Goal: Task Accomplishment & Management: Complete application form

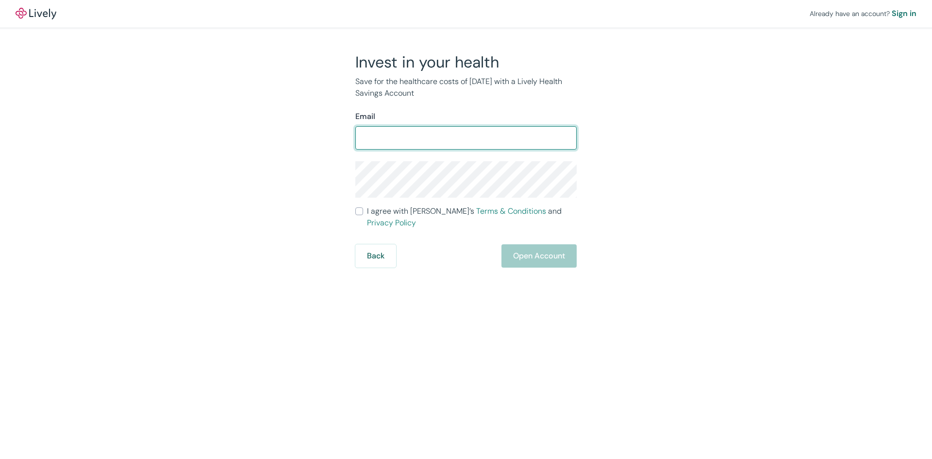
click at [437, 147] on input "Email" at bounding box center [465, 137] width 221 height 19
type input "kimivins725@gmail.com"
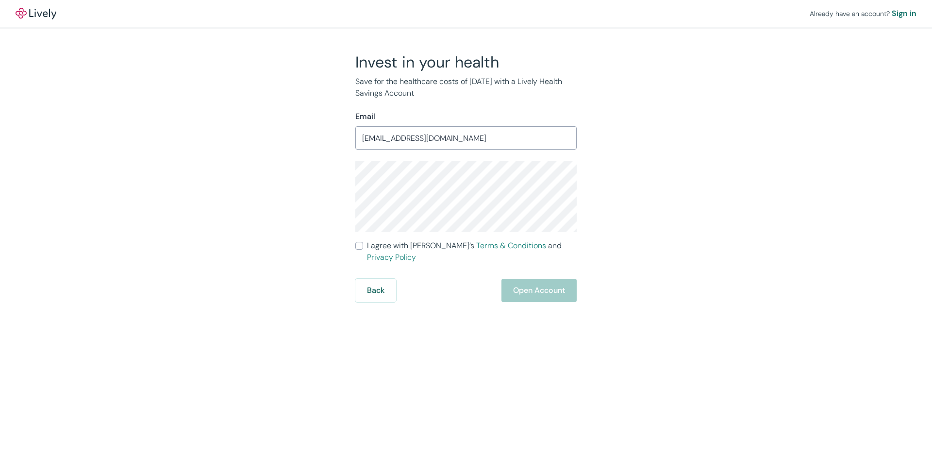
click at [357, 244] on input "I agree with Lively’s Terms & Conditions and Privacy Policy" at bounding box center [359, 246] width 8 height 8
checkbox input "true"
click at [522, 281] on button "Open Account" at bounding box center [538, 290] width 75 height 23
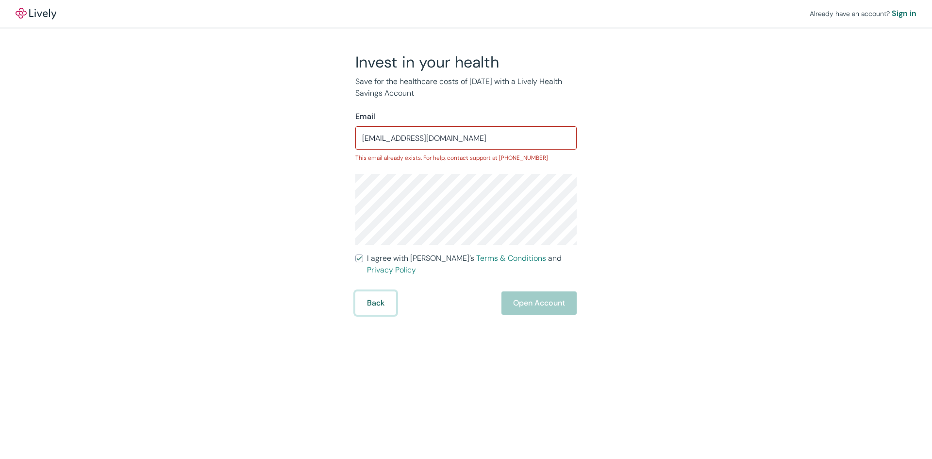
click at [370, 298] on button "Back" at bounding box center [375, 302] width 41 height 23
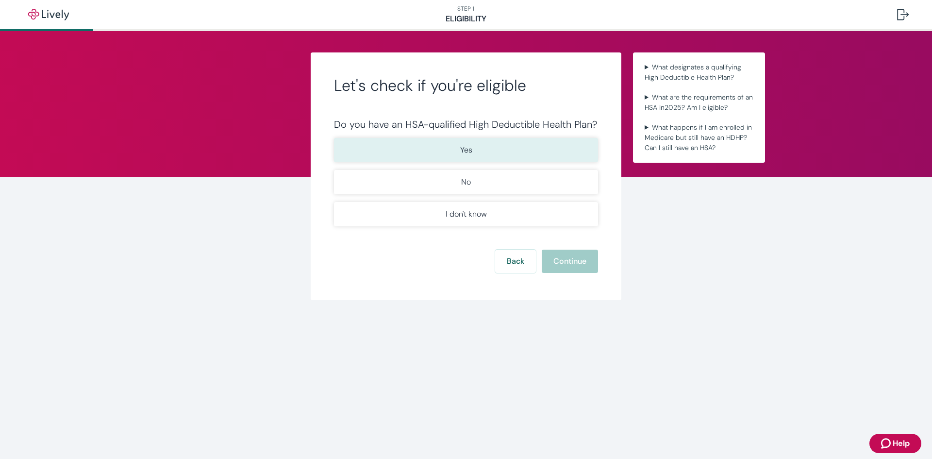
click at [408, 148] on button "Yes" at bounding box center [466, 150] width 264 height 24
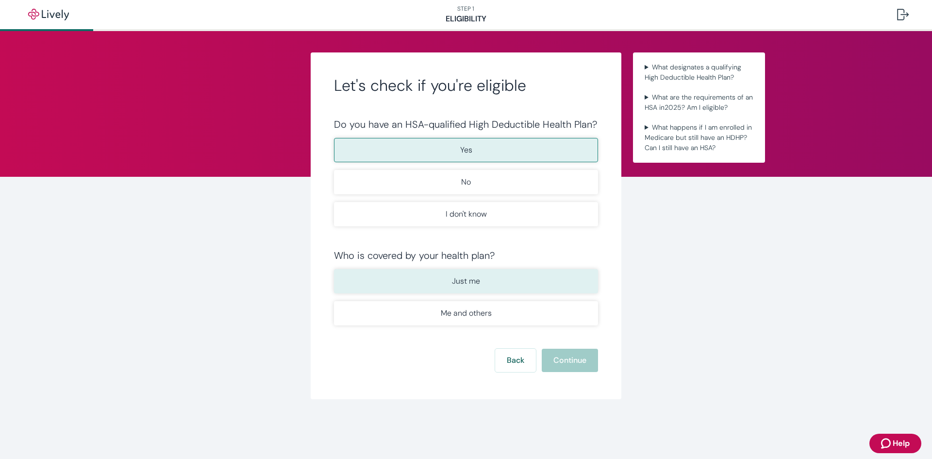
click at [443, 283] on button "Just me" at bounding box center [466, 281] width 264 height 24
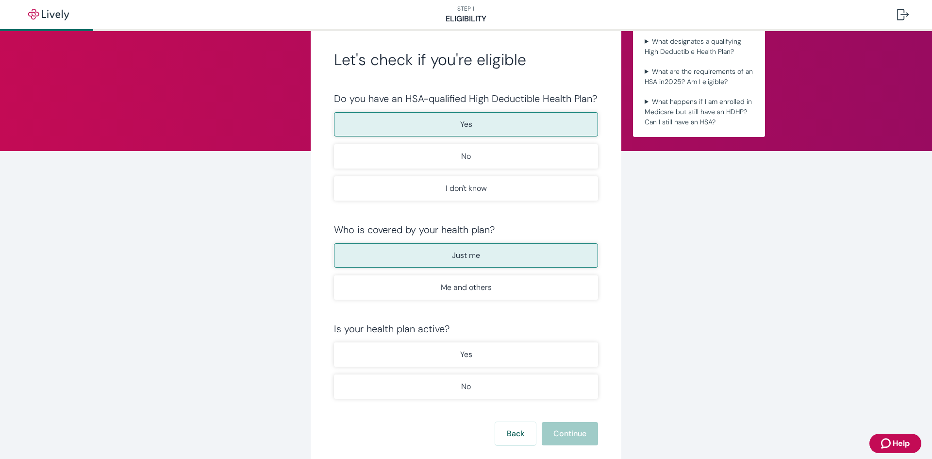
scroll to position [49, 0]
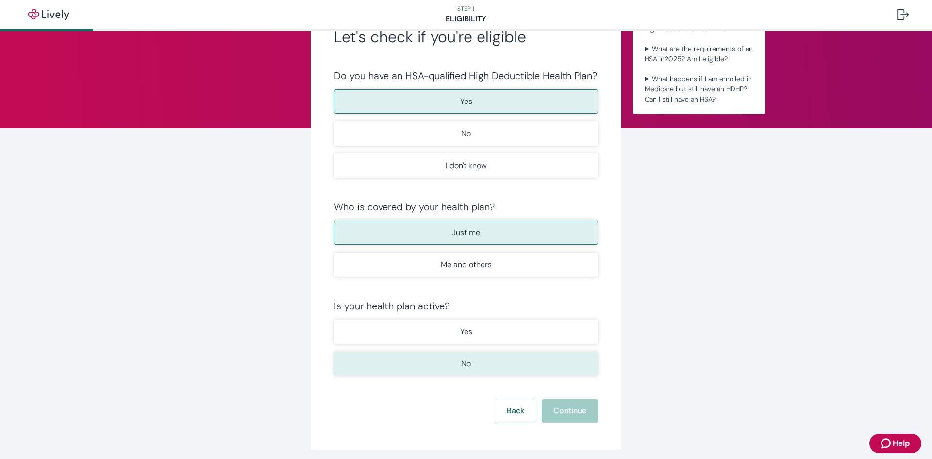
click at [503, 372] on button "No" at bounding box center [466, 363] width 264 height 24
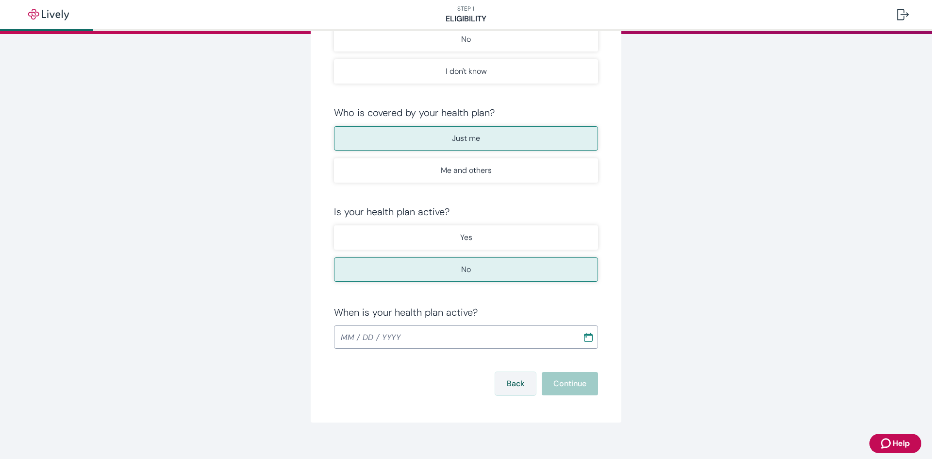
scroll to position [153, 0]
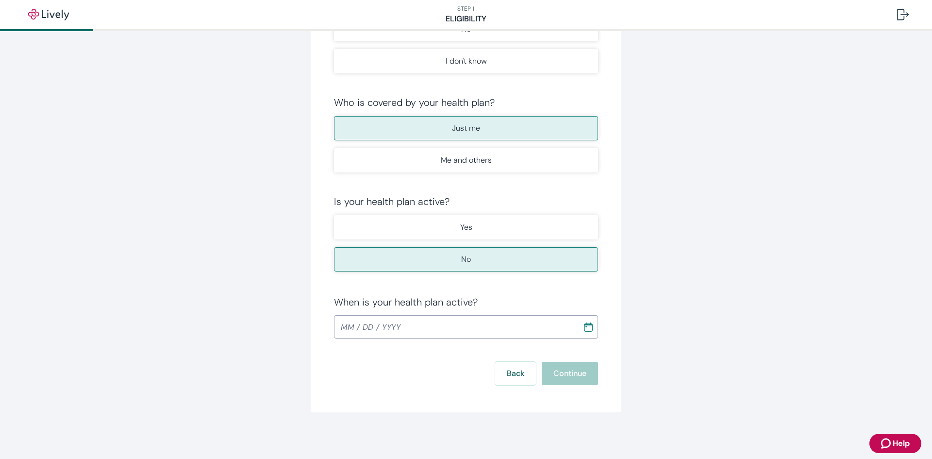
type input "MM / DD / YYYY"
click at [425, 331] on input "MM / DD / YYYY" at bounding box center [455, 326] width 242 height 19
click at [591, 330] on button "Choose date" at bounding box center [587, 326] width 17 height 17
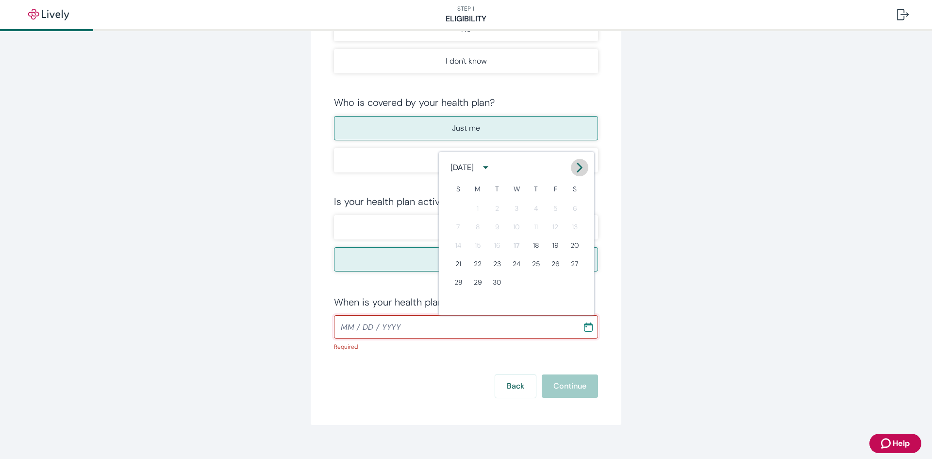
click at [580, 167] on icon "Calendar right arrow" at bounding box center [579, 168] width 10 height 10
click at [534, 211] on button "2" at bounding box center [535, 207] width 17 height 17
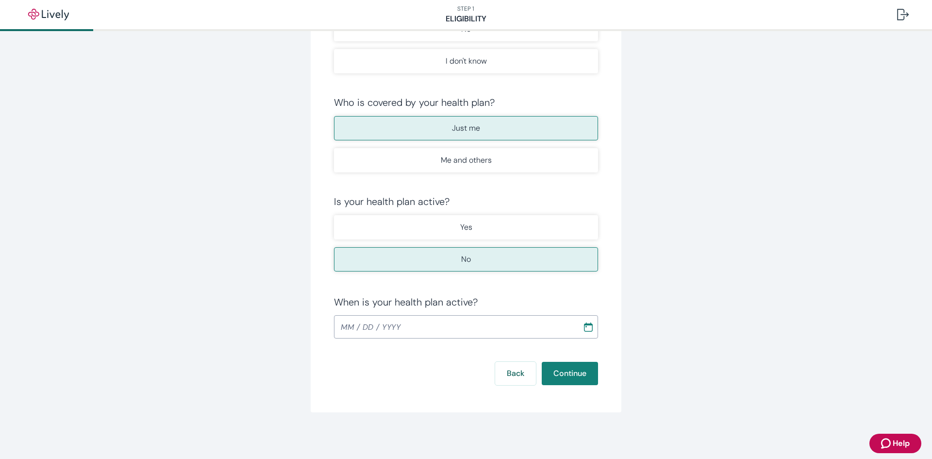
type input "[DATE]"
click at [571, 377] on button "Continue" at bounding box center [570, 372] width 56 height 23
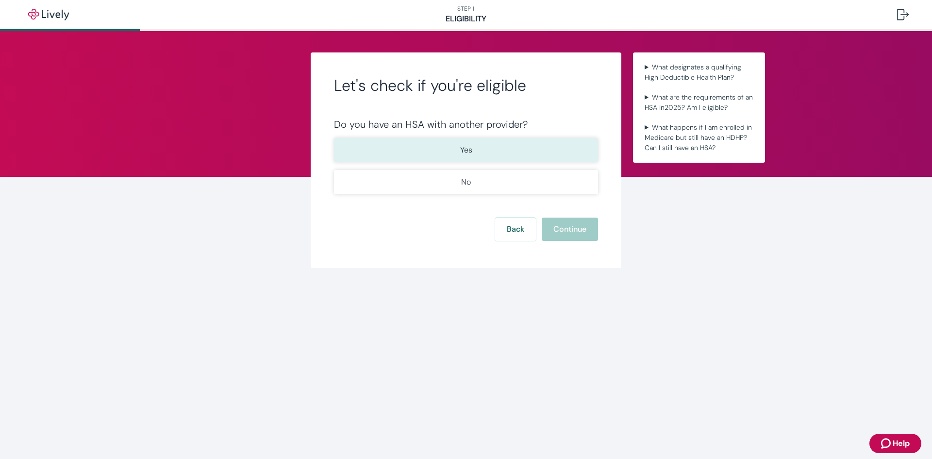
click at [521, 145] on button "Yes" at bounding box center [466, 150] width 264 height 24
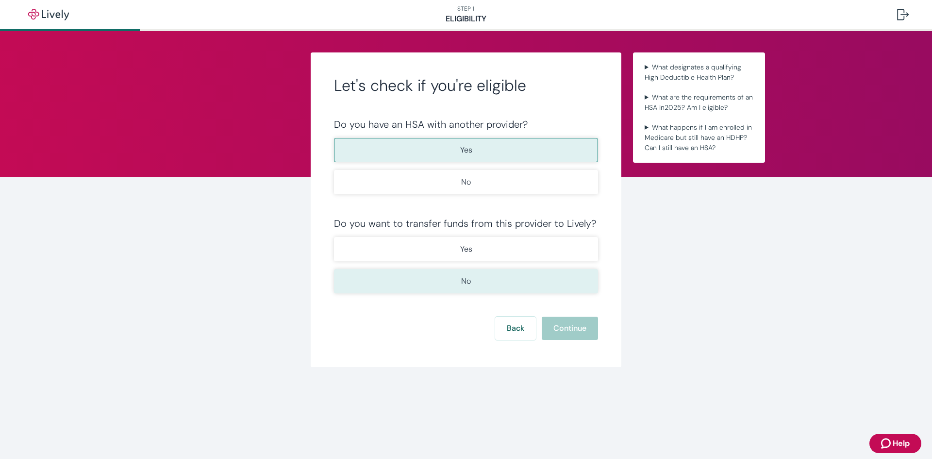
click at [503, 285] on button "No" at bounding box center [466, 281] width 264 height 24
click at [580, 334] on button "Continue" at bounding box center [570, 327] width 56 height 23
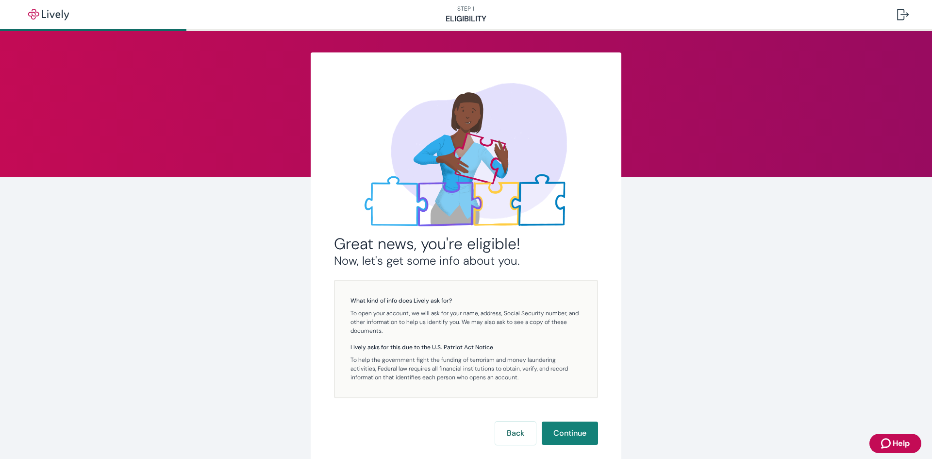
scroll to position [49, 0]
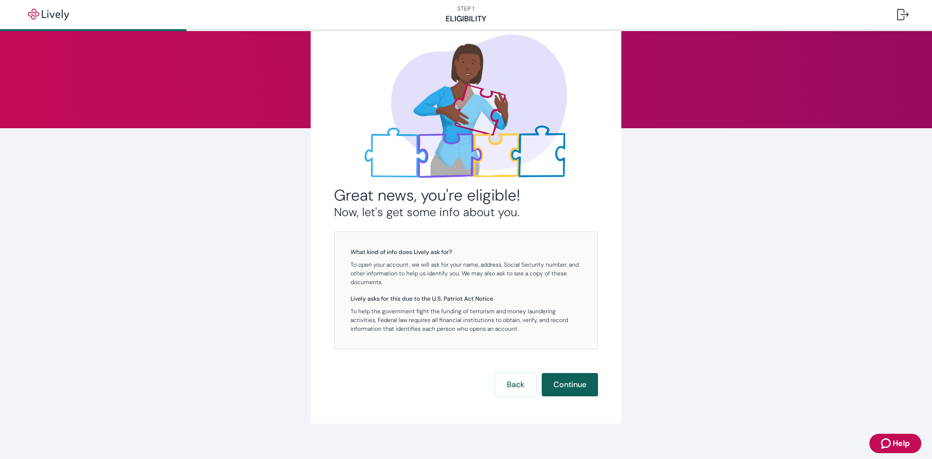
click at [565, 389] on button "Continue" at bounding box center [570, 384] width 56 height 23
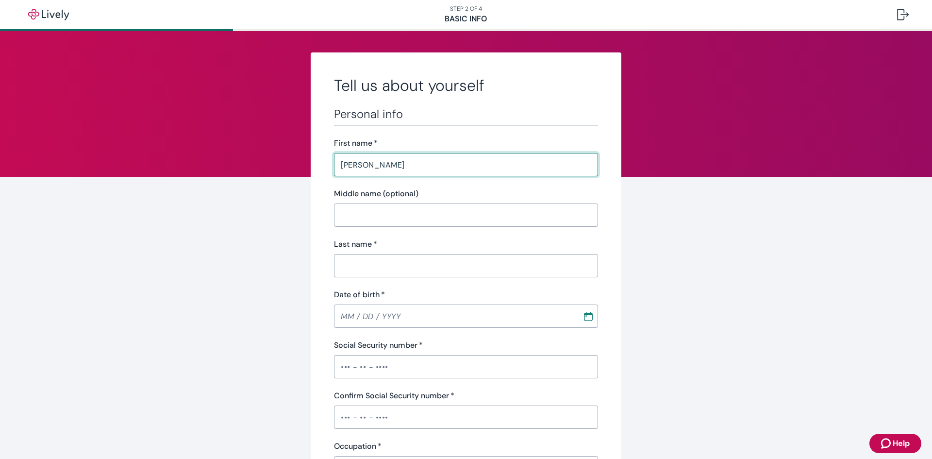
type input "[PERSON_NAME]"
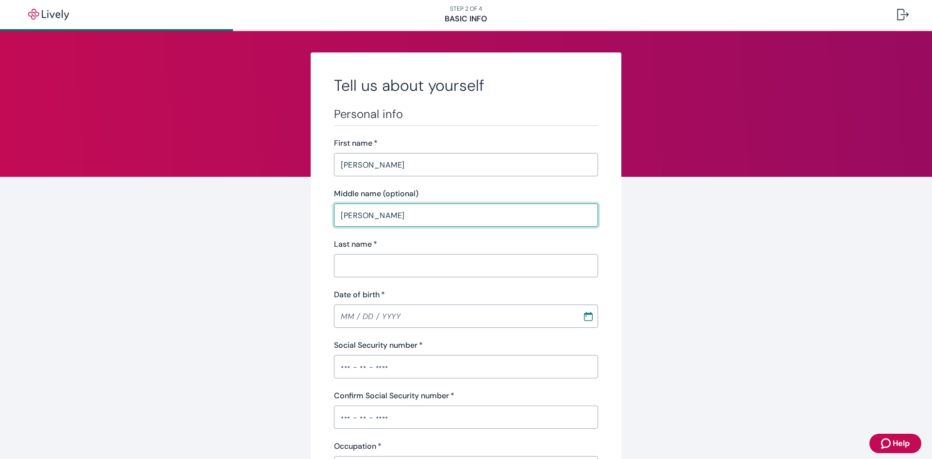
type input "[PERSON_NAME]"
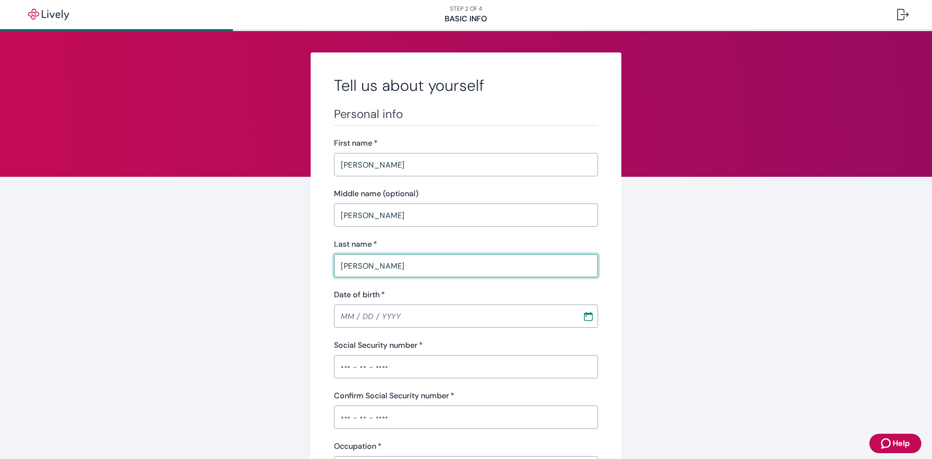
type input "[PERSON_NAME]"
click at [345, 318] on input "MM / DD / YYYY" at bounding box center [455, 315] width 242 height 19
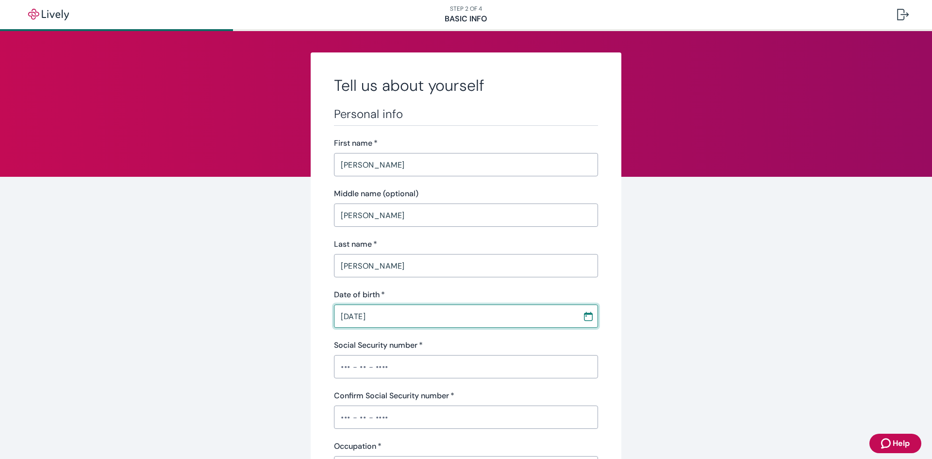
type input "[DATE]"
click at [440, 344] on div "Social Security number   *" at bounding box center [466, 345] width 264 height 12
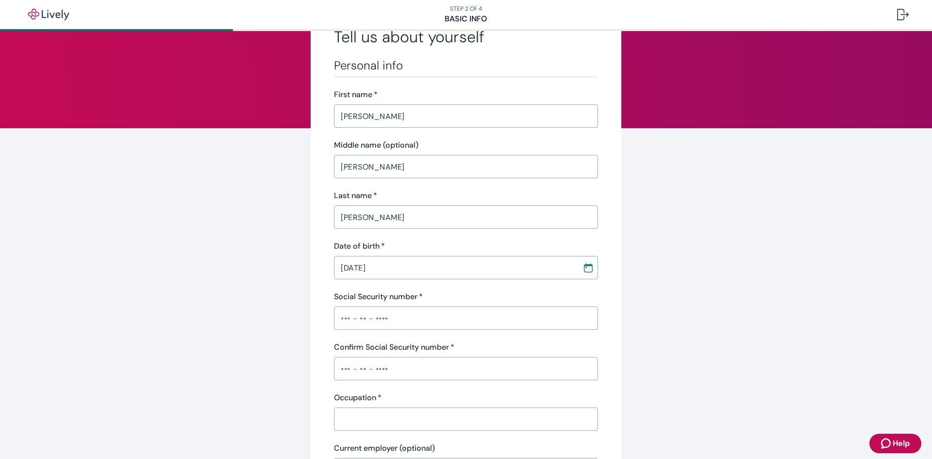
click at [347, 317] on input "Social Security number   *" at bounding box center [466, 317] width 264 height 19
type input "•••-••-9411"
click at [344, 367] on input "Confirm Social Security number   *" at bounding box center [466, 368] width 264 height 19
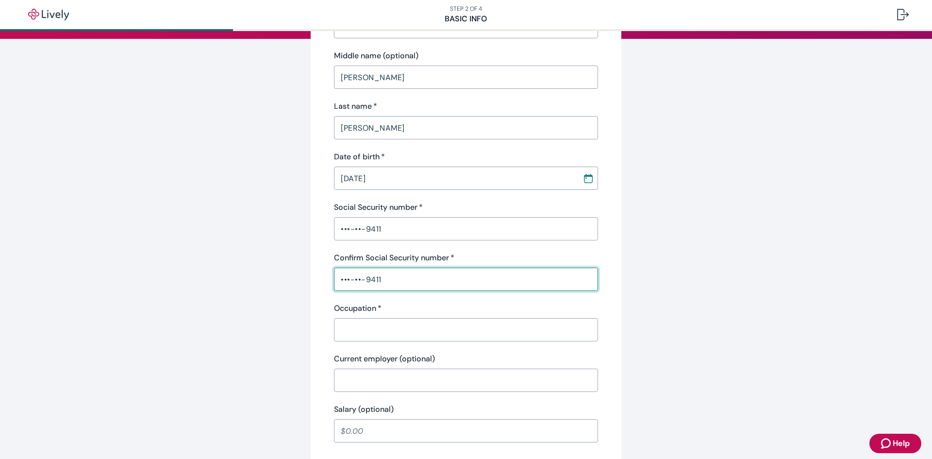
scroll to position [146, 0]
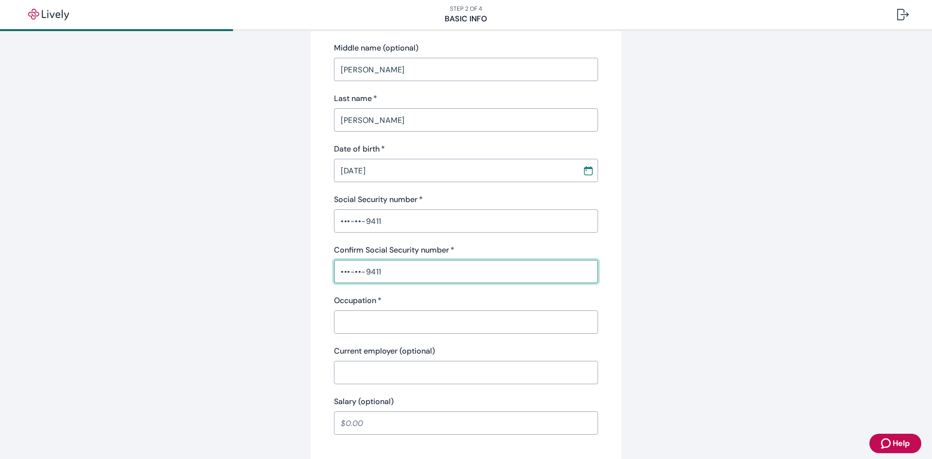
type input "•••-••-9411"
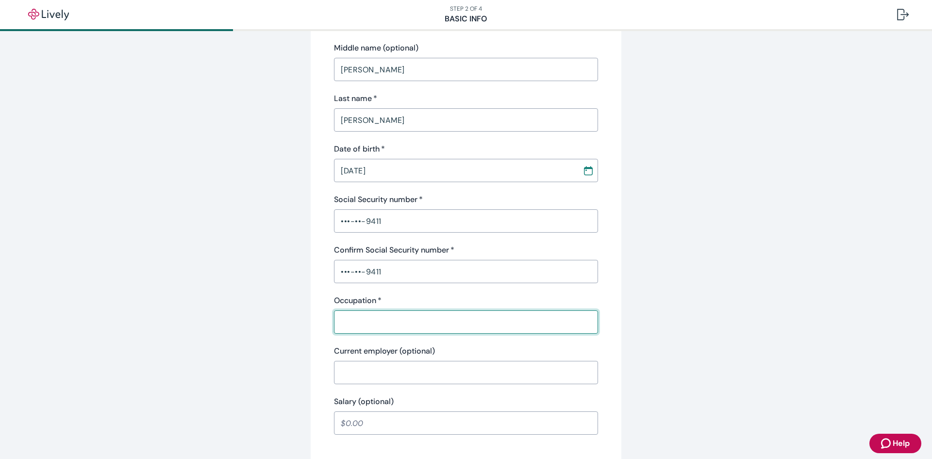
click at [377, 321] on input "Occupation   *" at bounding box center [466, 321] width 264 height 19
type input "[MEDICAL_DATA] Technologist"
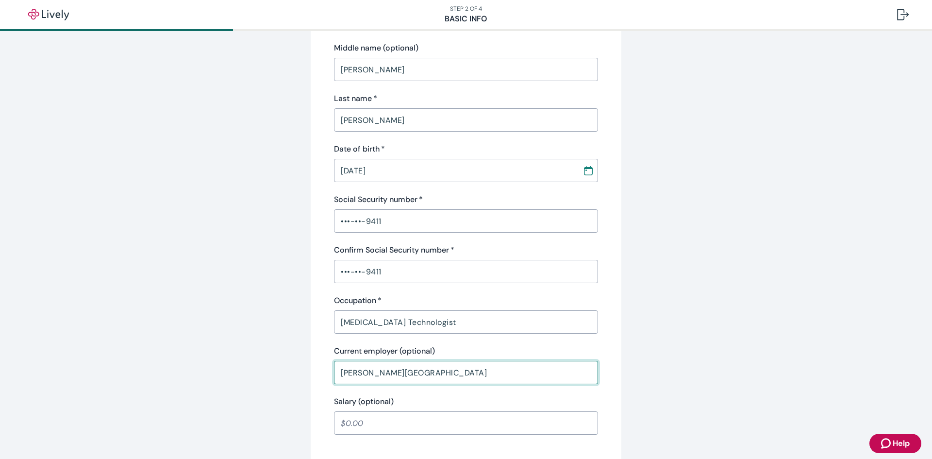
type input "[PERSON_NAME][GEOGRAPHIC_DATA]"
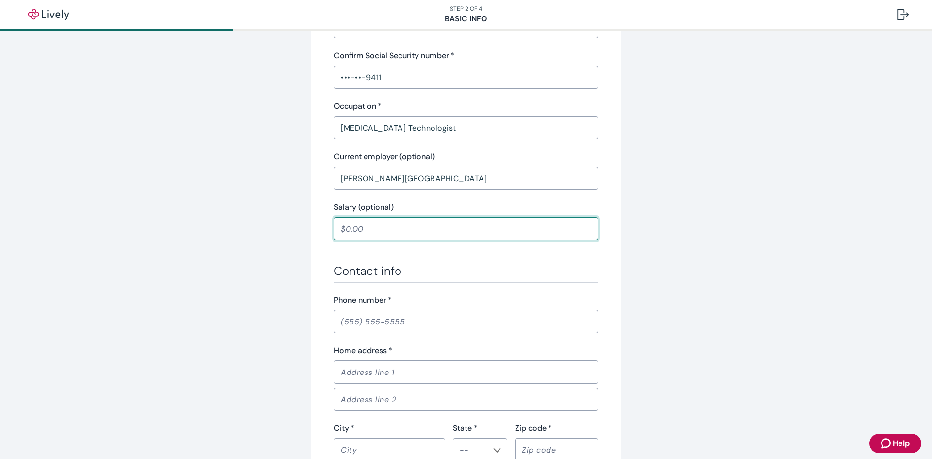
scroll to position [388, 0]
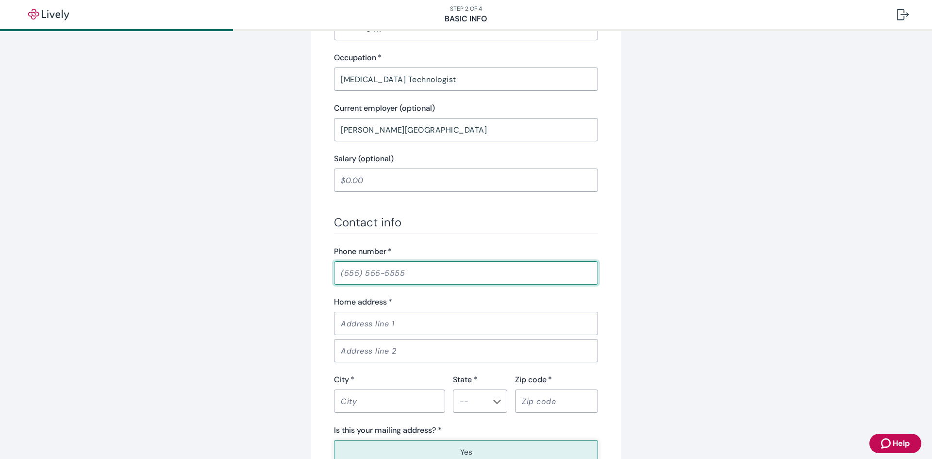
click at [381, 274] on input "Phone number   *" at bounding box center [466, 272] width 264 height 19
type input "[PHONE_NUMBER]"
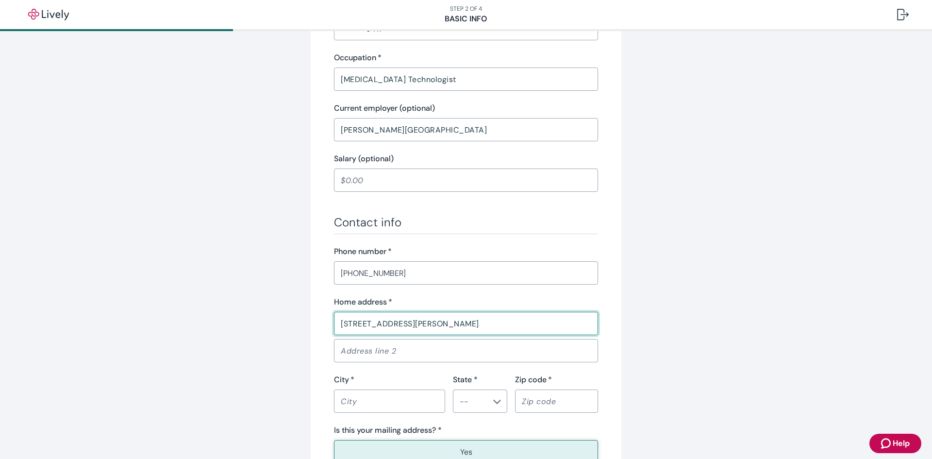
type input "[STREET_ADDRESS][PERSON_NAME]"
type input "Box 737"
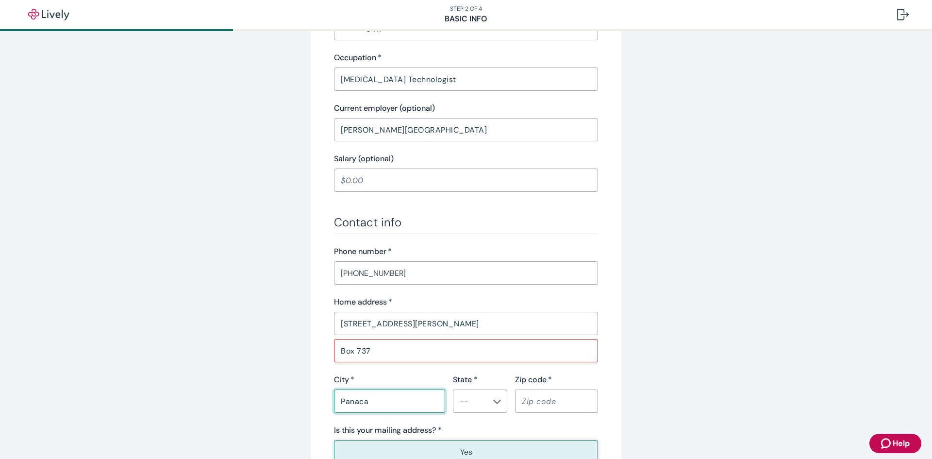
type input "Panaca"
click at [483, 425] on li "NV" at bounding box center [476, 424] width 54 height 17
type input "NV"
click at [529, 407] on input "Zip code   *" at bounding box center [556, 400] width 83 height 19
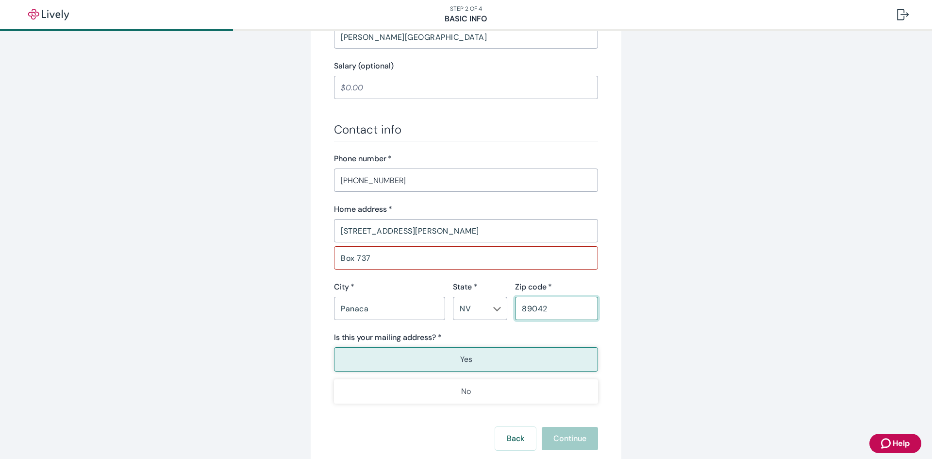
scroll to position [485, 0]
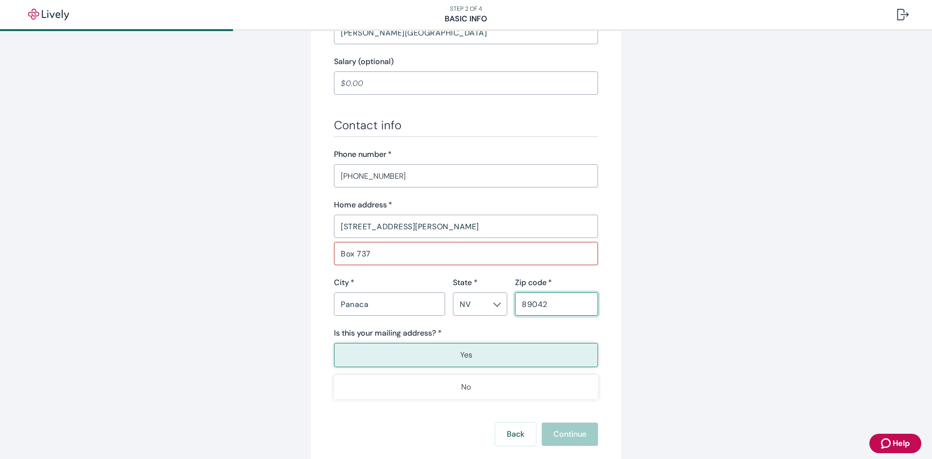
type input "89042"
drag, startPoint x: 393, startPoint y: 253, endPoint x: 318, endPoint y: 257, distance: 75.3
click at [318, 257] on div "Tell us about yourself Personal info First name   * [PERSON_NAME] ​ Middle name…" at bounding box center [466, 19] width 311 height 905
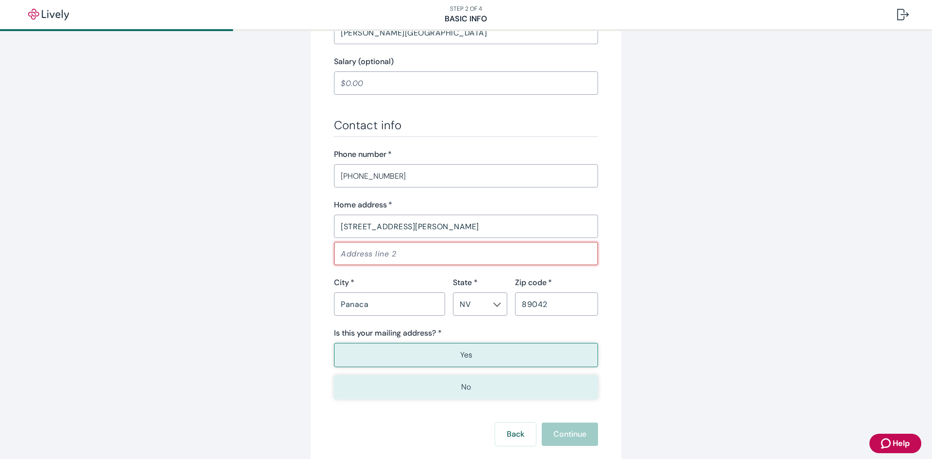
click at [442, 390] on button "No" at bounding box center [466, 387] width 264 height 24
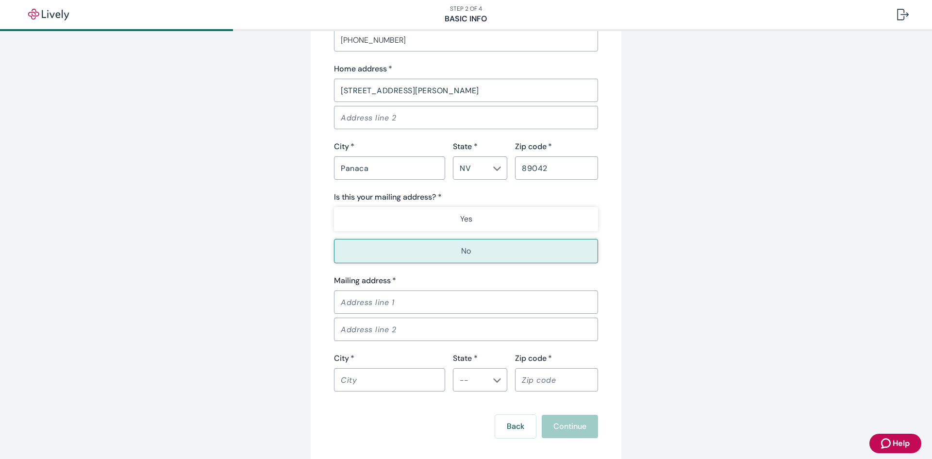
scroll to position [631, 0]
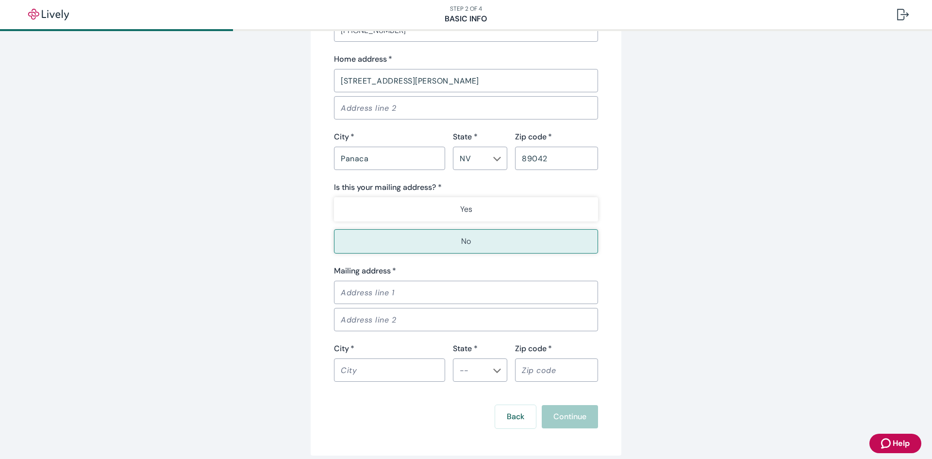
click at [390, 298] on input "Mailing address   *" at bounding box center [466, 291] width 264 height 19
type input "PO Box 737"
click at [385, 365] on input "City   *" at bounding box center [389, 369] width 111 height 19
type input "Panaca"
click at [465, 395] on li "NV" at bounding box center [476, 393] width 54 height 17
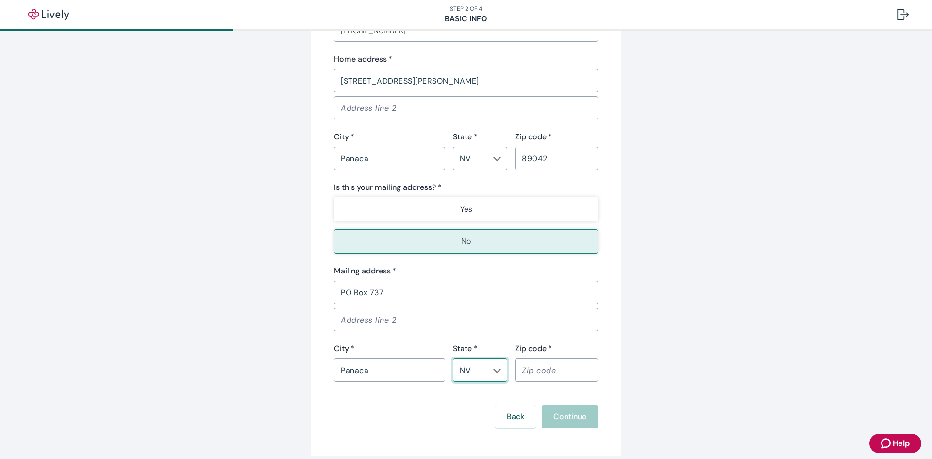
type input "NV"
click at [538, 372] on input "Zip code   *" at bounding box center [556, 369] width 83 height 19
type input "89042"
click at [566, 413] on button "Continue" at bounding box center [570, 416] width 56 height 23
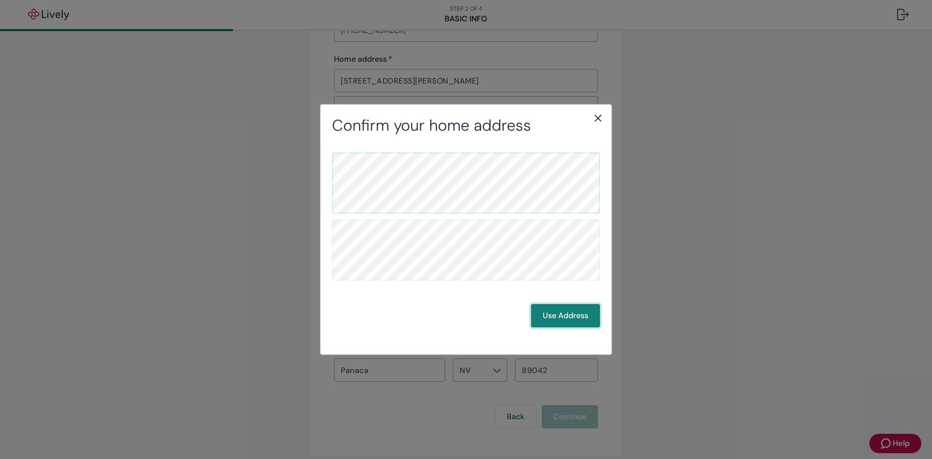
click at [575, 322] on button "Use Address" at bounding box center [565, 315] width 69 height 23
click at [581, 319] on button "Use Address" at bounding box center [565, 315] width 69 height 23
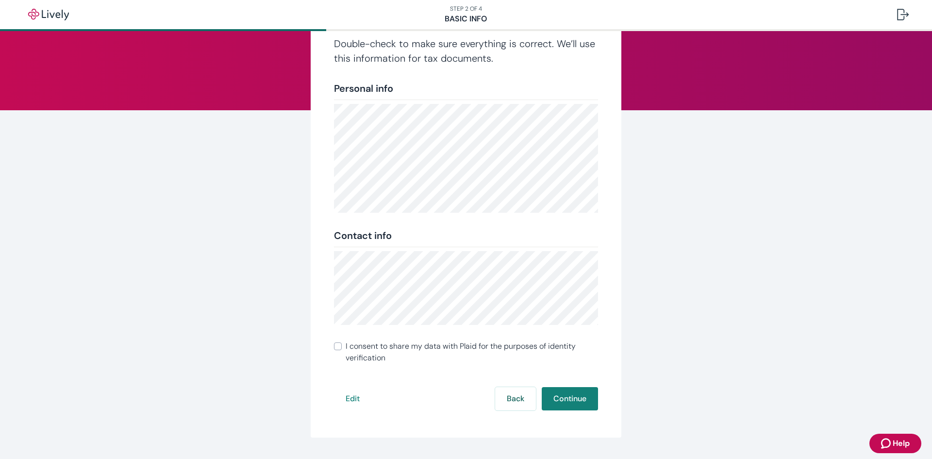
scroll to position [92, 0]
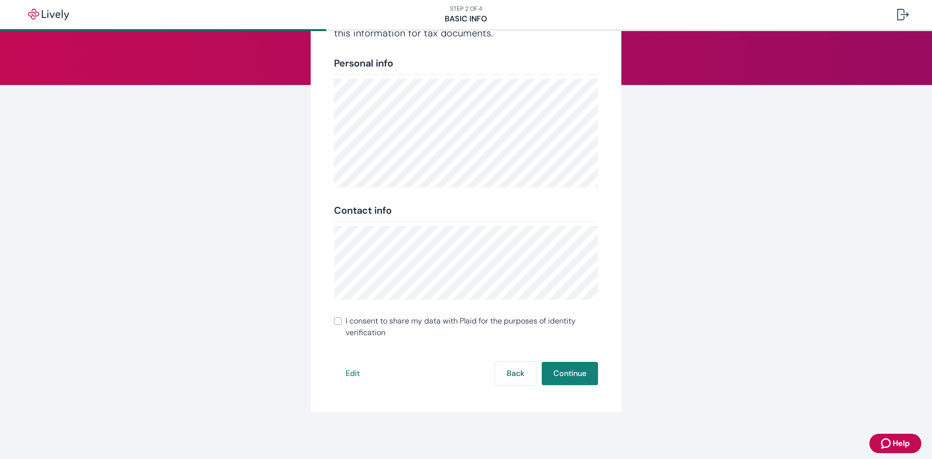
click at [336, 320] on input "I consent to share my data with Plaid for the purposes of identity verification" at bounding box center [338, 321] width 8 height 8
click at [334, 323] on input "I consent to share my data with Plaid for the purposes of identity verification" at bounding box center [338, 321] width 8 height 8
click at [558, 375] on button "Continue" at bounding box center [570, 372] width 56 height 23
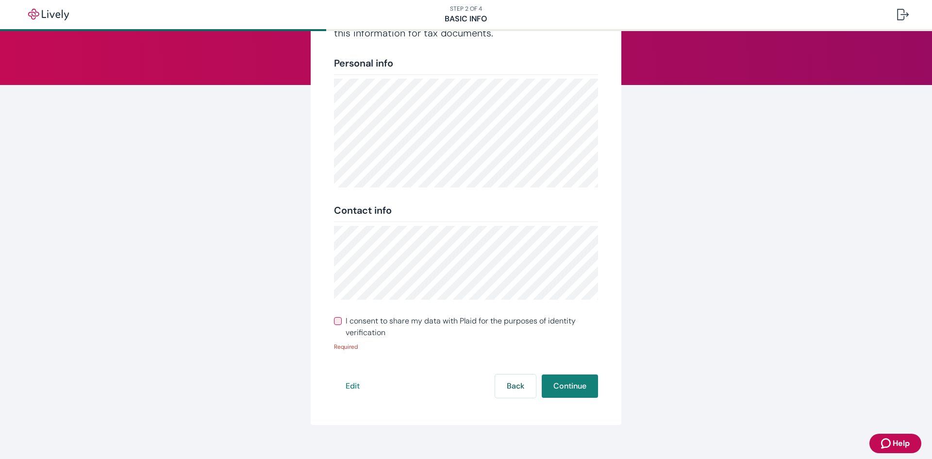
click at [336, 324] on input "I consent to share my data with Plaid for the purposes of identity verification" at bounding box center [338, 321] width 8 height 8
checkbox input "true"
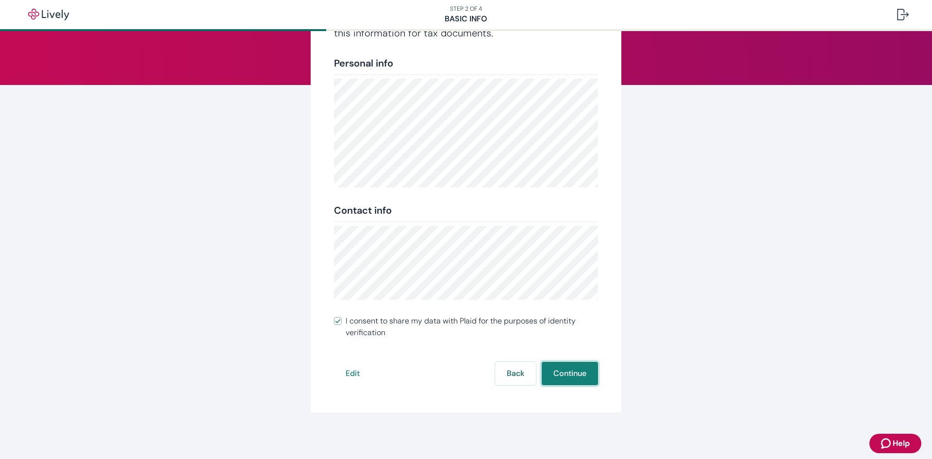
click at [562, 373] on button "Continue" at bounding box center [570, 372] width 56 height 23
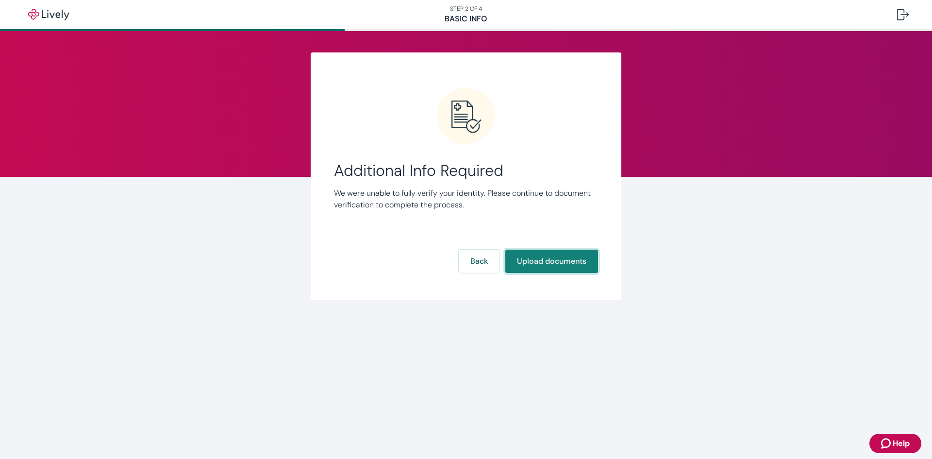
click at [537, 258] on button "Upload documents" at bounding box center [551, 260] width 93 height 23
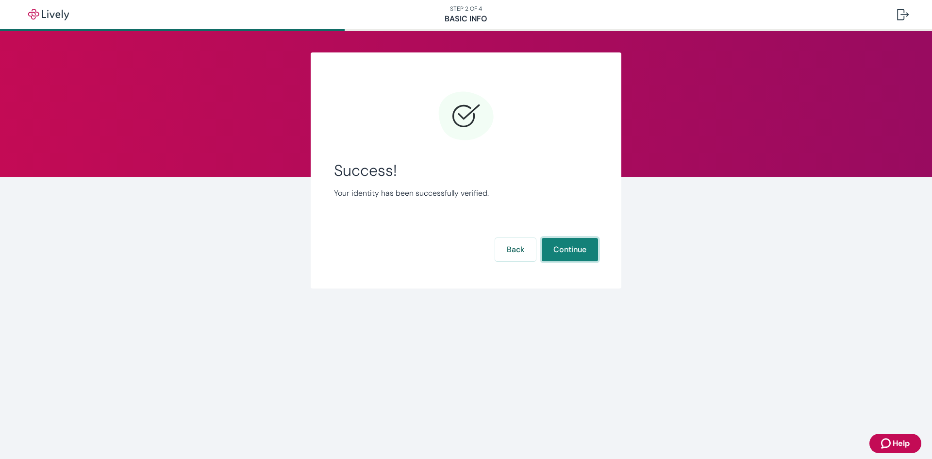
click at [572, 254] on button "Continue" at bounding box center [570, 249] width 56 height 23
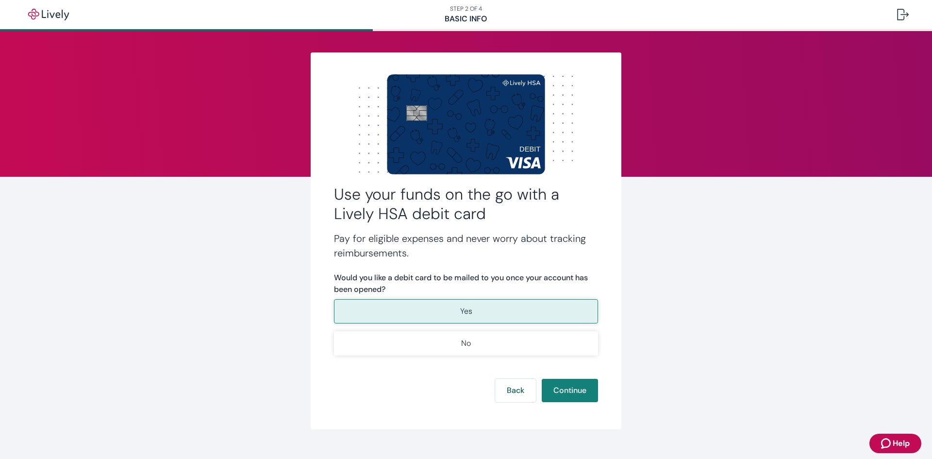
click at [446, 312] on button "Yes" at bounding box center [466, 311] width 264 height 24
click at [554, 386] on button "Continue" at bounding box center [570, 389] width 56 height 23
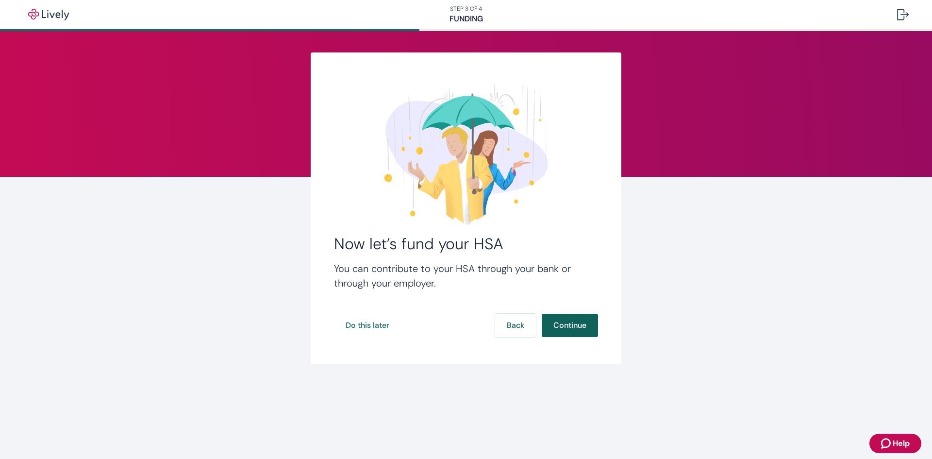
click at [558, 328] on button "Continue" at bounding box center [570, 324] width 56 height 23
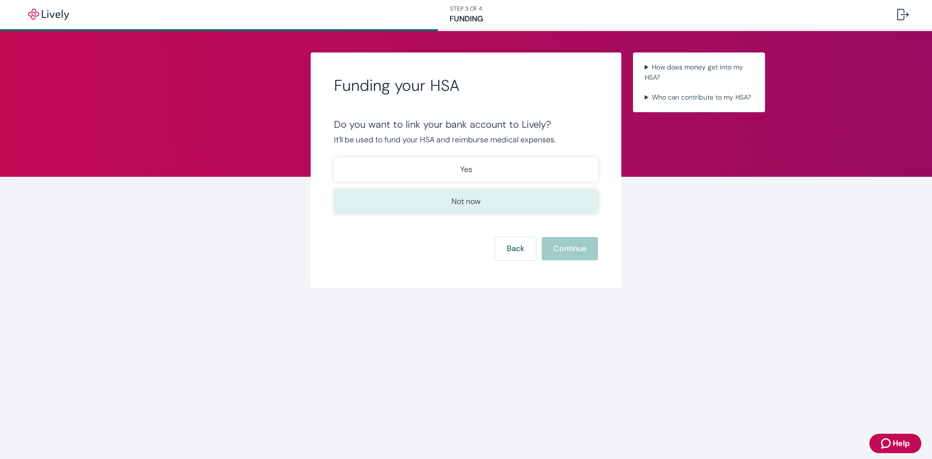
click at [439, 204] on button "Not now" at bounding box center [466, 201] width 264 height 24
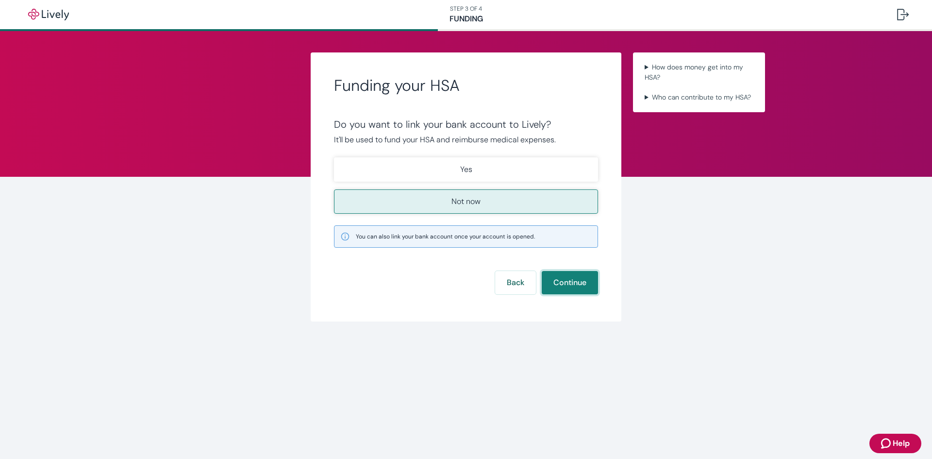
click at [566, 287] on button "Continue" at bounding box center [570, 282] width 56 height 23
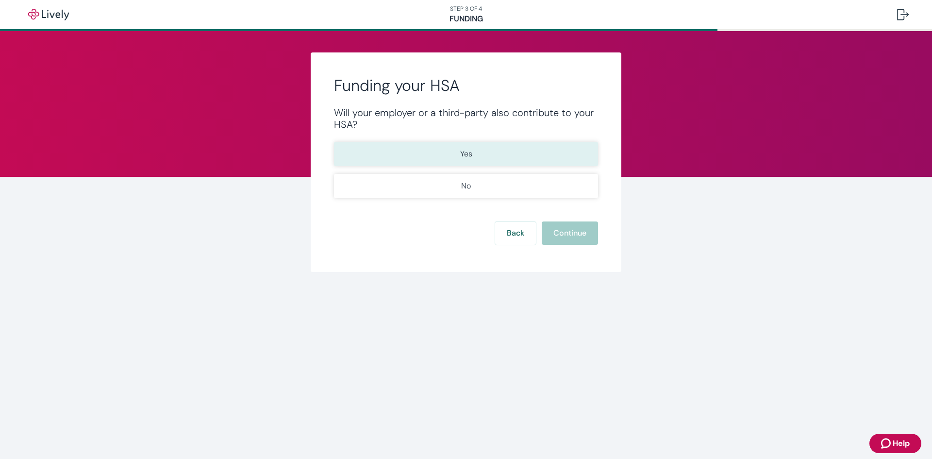
click at [397, 157] on button "Yes" at bounding box center [466, 154] width 264 height 24
click at [593, 236] on button "Continue" at bounding box center [570, 232] width 56 height 23
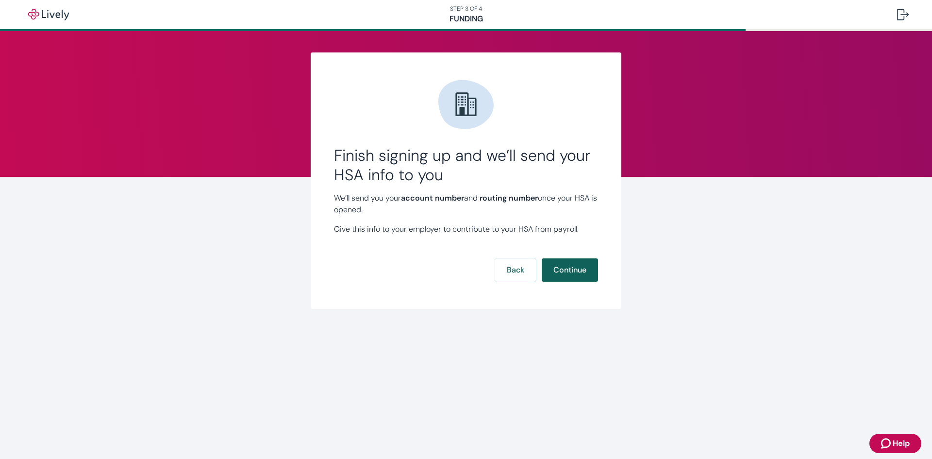
click at [583, 275] on button "Continue" at bounding box center [570, 269] width 56 height 23
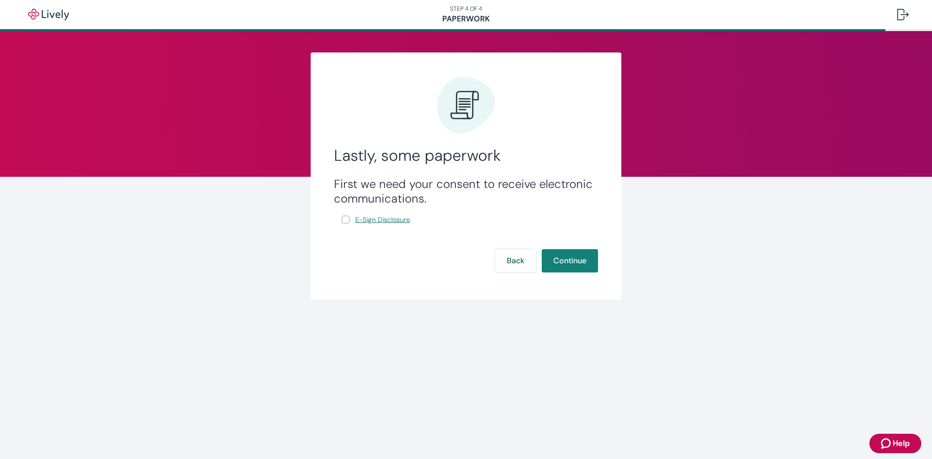
click at [358, 218] on span "E-Sign Disclosure" at bounding box center [382, 219] width 55 height 10
click at [345, 218] on input "E-Sign Disclosure" at bounding box center [346, 219] width 8 height 8
checkbox input "true"
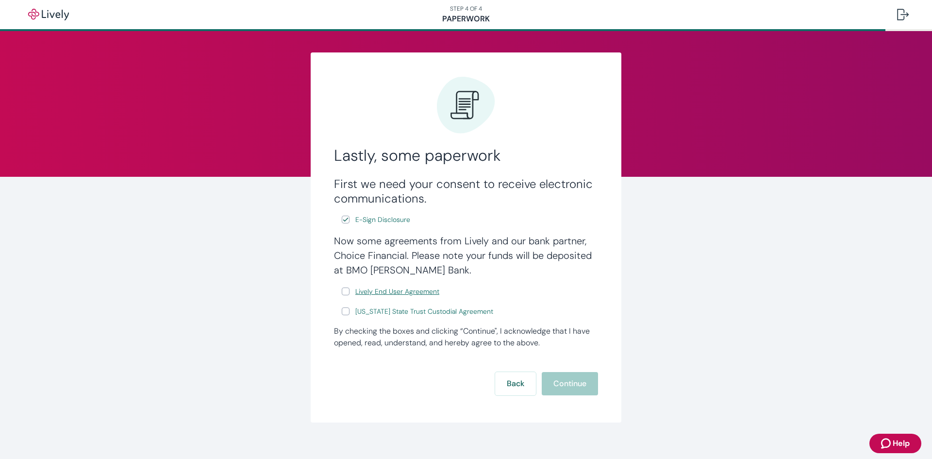
click at [422, 292] on span "Lively End User Agreement" at bounding box center [397, 291] width 84 height 10
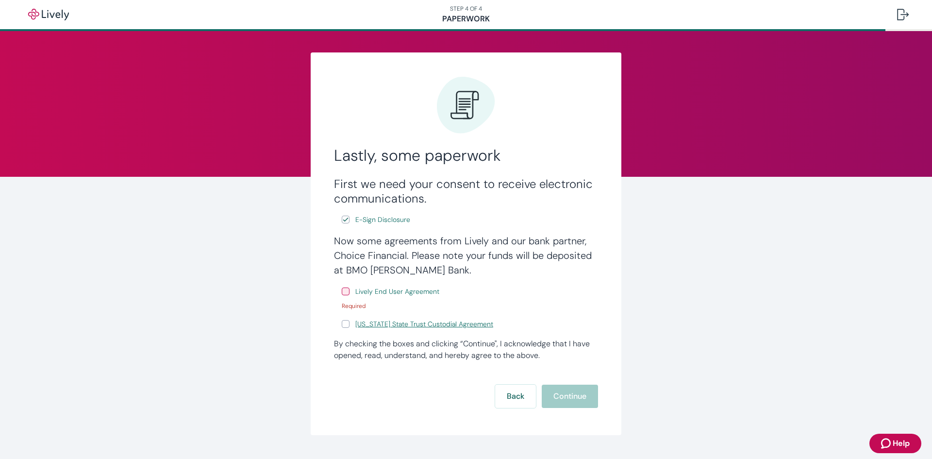
click at [368, 323] on span "[US_STATE] State Trust Custodial Agreement" at bounding box center [424, 324] width 138 height 10
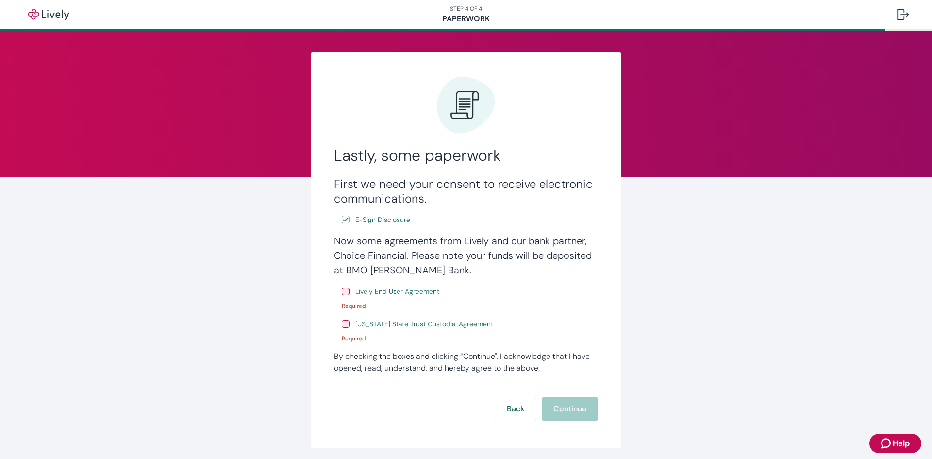
click at [342, 295] on input "Lively End User Agreement" at bounding box center [346, 291] width 8 height 8
checkbox input "true"
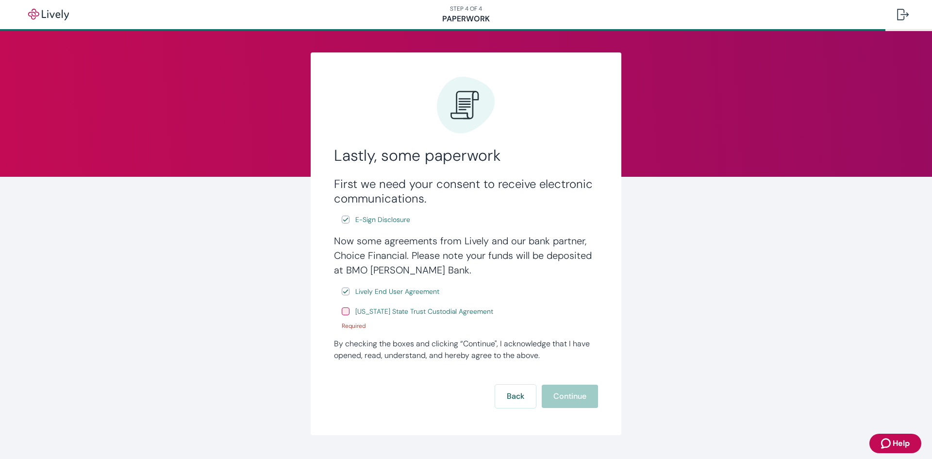
click at [343, 315] on input "[US_STATE] State Trust Custodial Agreement" at bounding box center [346, 311] width 8 height 8
checkbox input "true"
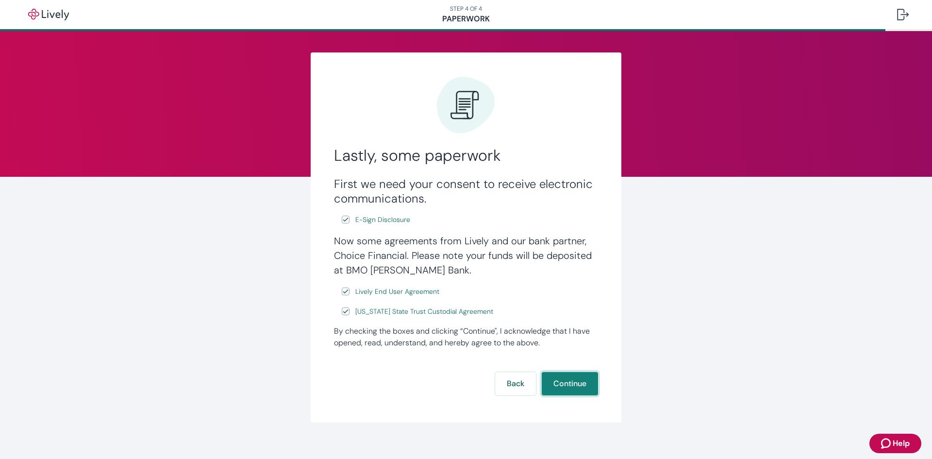
click at [575, 386] on button "Continue" at bounding box center [570, 383] width 56 height 23
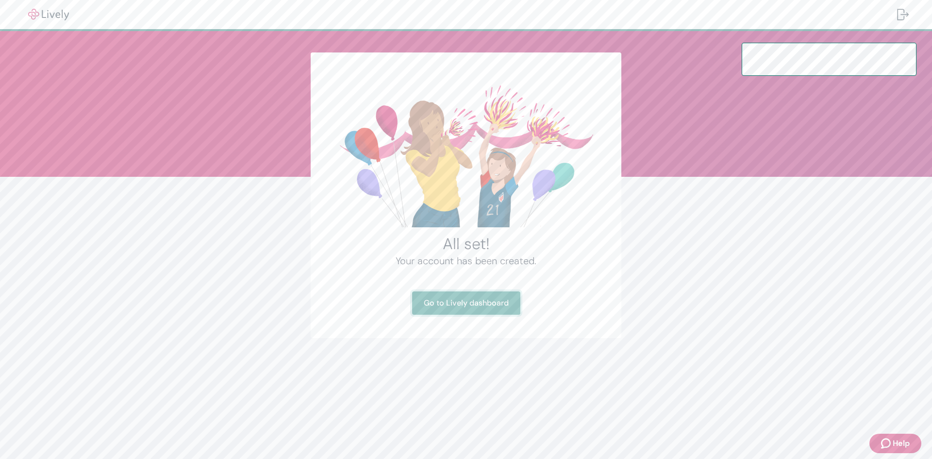
click at [503, 303] on link "Go to Lively dashboard" at bounding box center [466, 302] width 108 height 23
